Goal: Task Accomplishment & Management: Complete application form

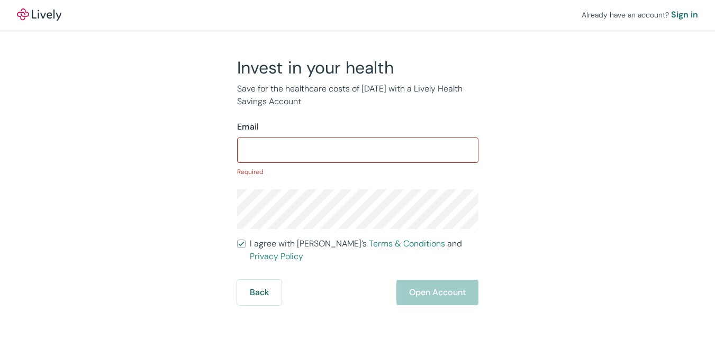
click at [237, 240] on input "I agree with Lively’s Terms & Conditions and Privacy Policy" at bounding box center [241, 244] width 8 height 8
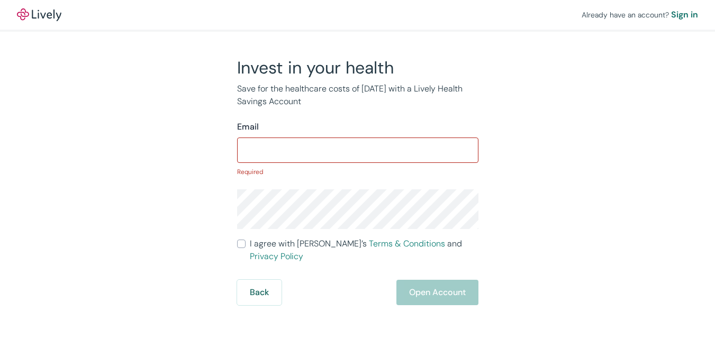
click at [237, 240] on input "I agree with Lively’s Terms & Conditions and Privacy Policy" at bounding box center [241, 244] width 8 height 8
checkbox input "true"
